Goal: Information Seeking & Learning: Learn about a topic

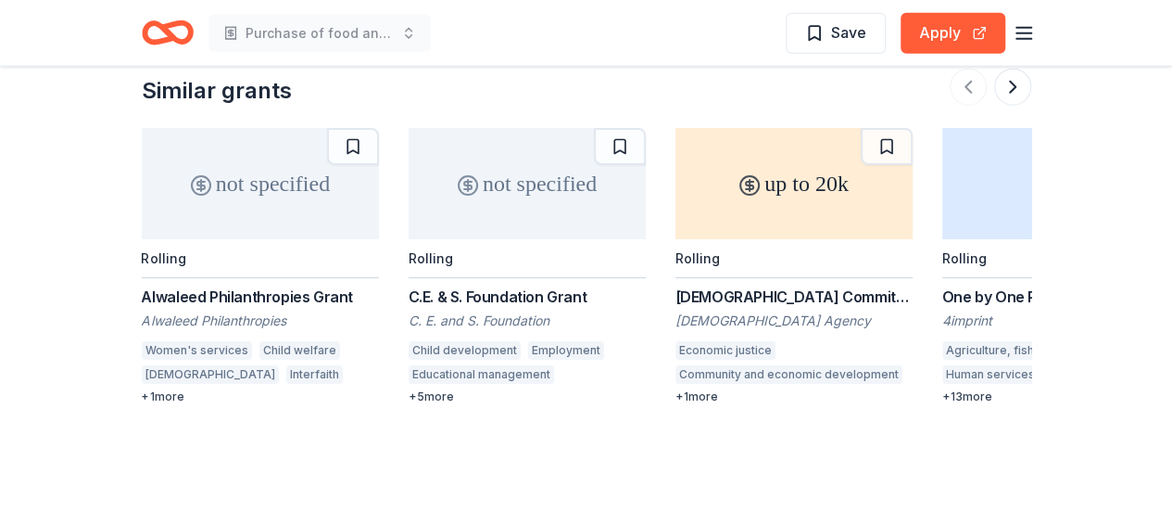
scroll to position [2409, 0]
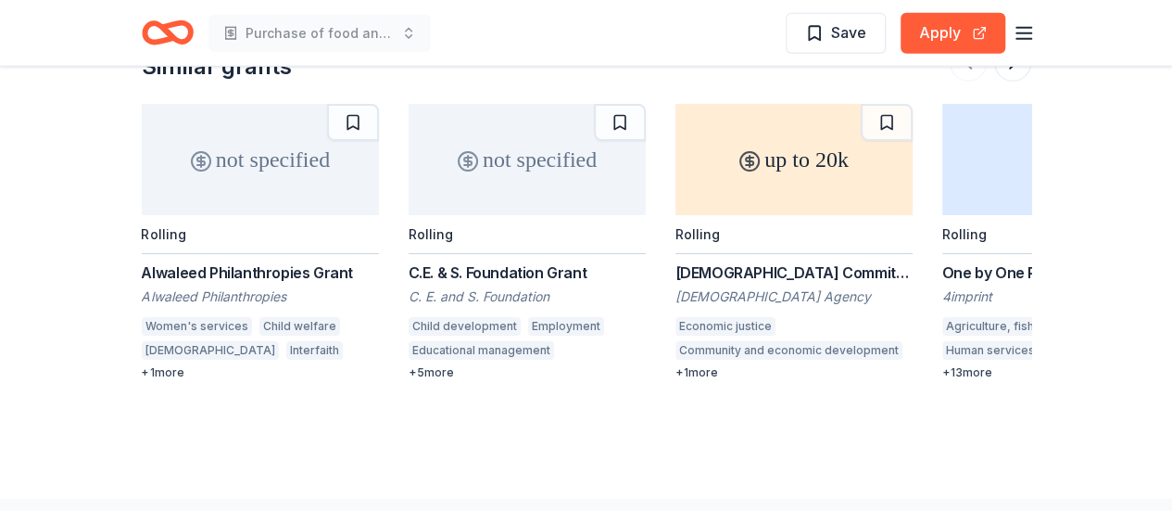
click at [970, 367] on div "+ 13 more" at bounding box center [1060, 372] width 237 height 15
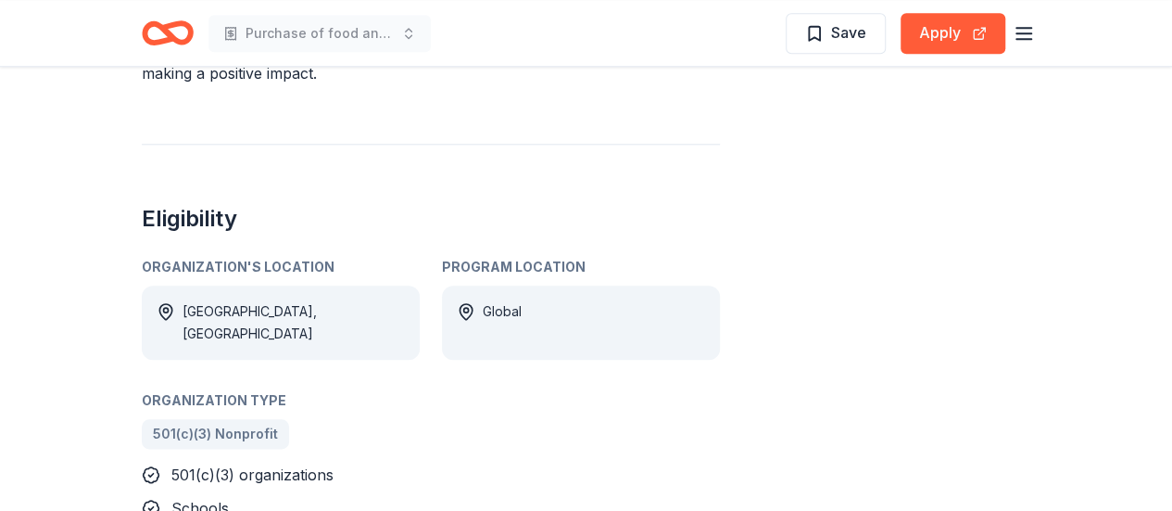
scroll to position [927, 0]
